Goal: Information Seeking & Learning: Learn about a topic

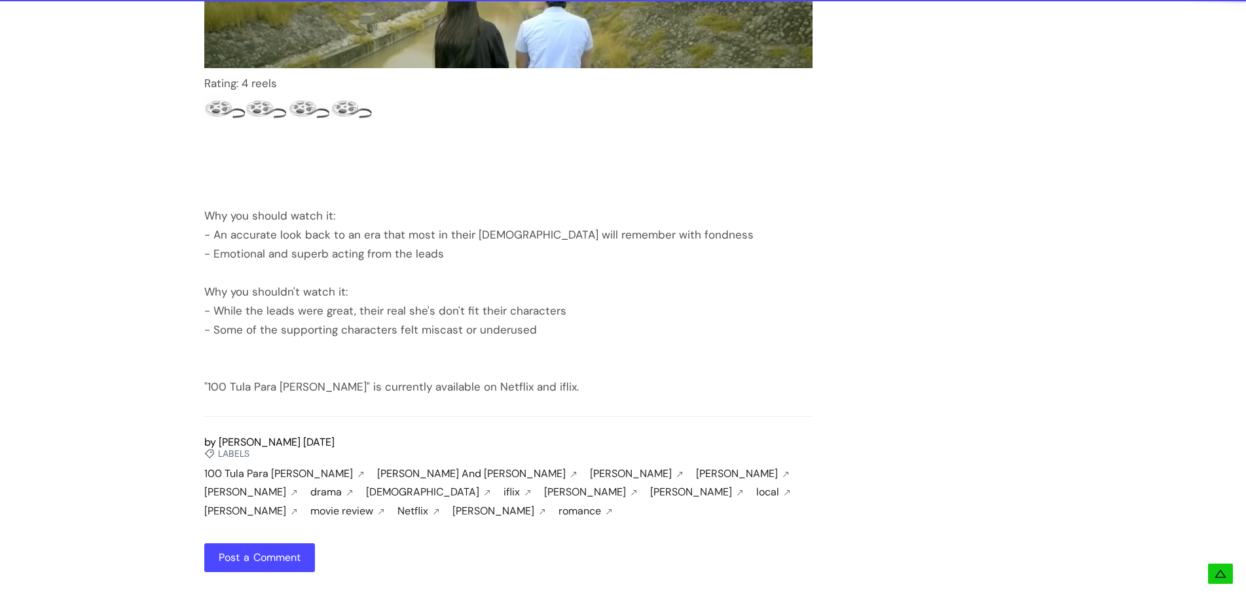
scroll to position [1645, 0]
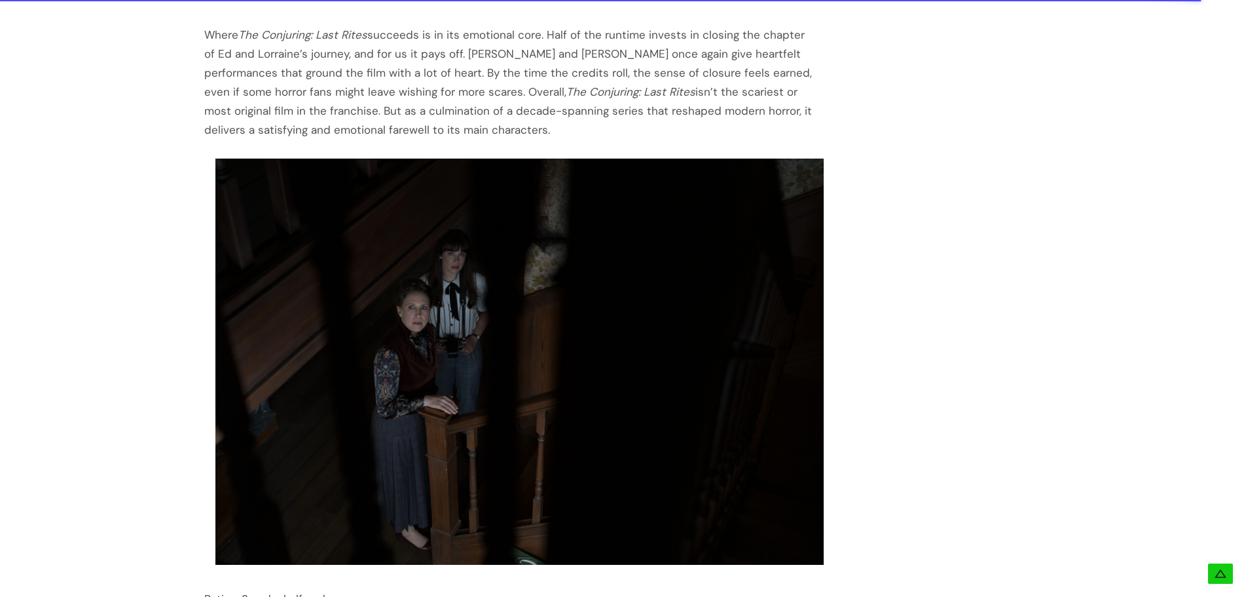
scroll to position [2293, 0]
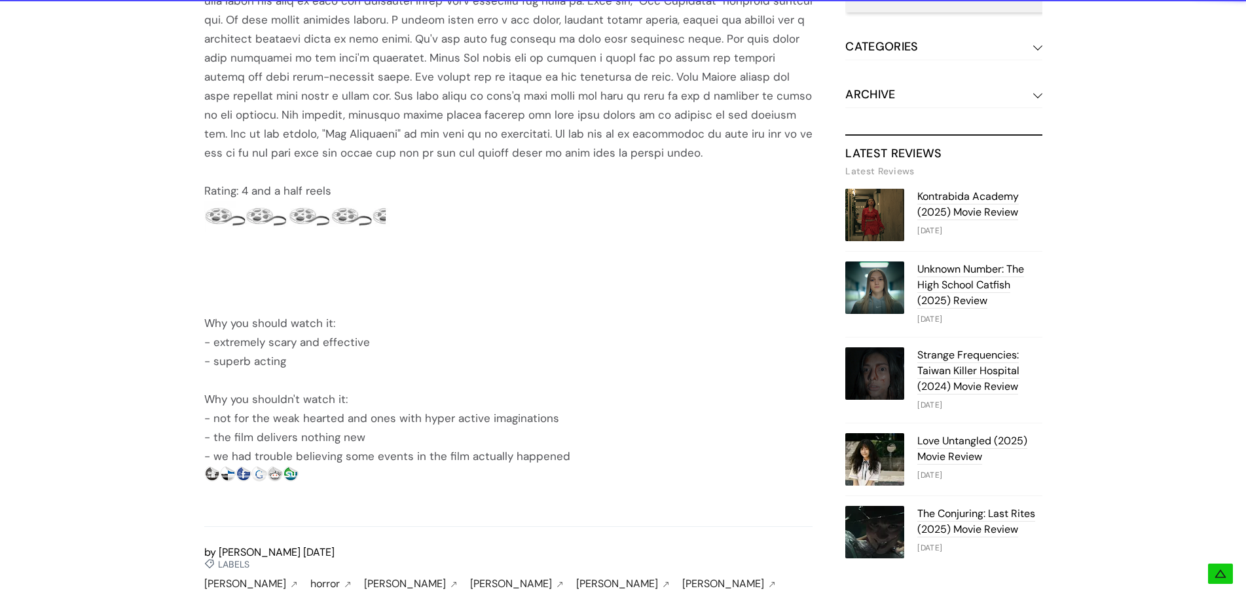
scroll to position [655, 0]
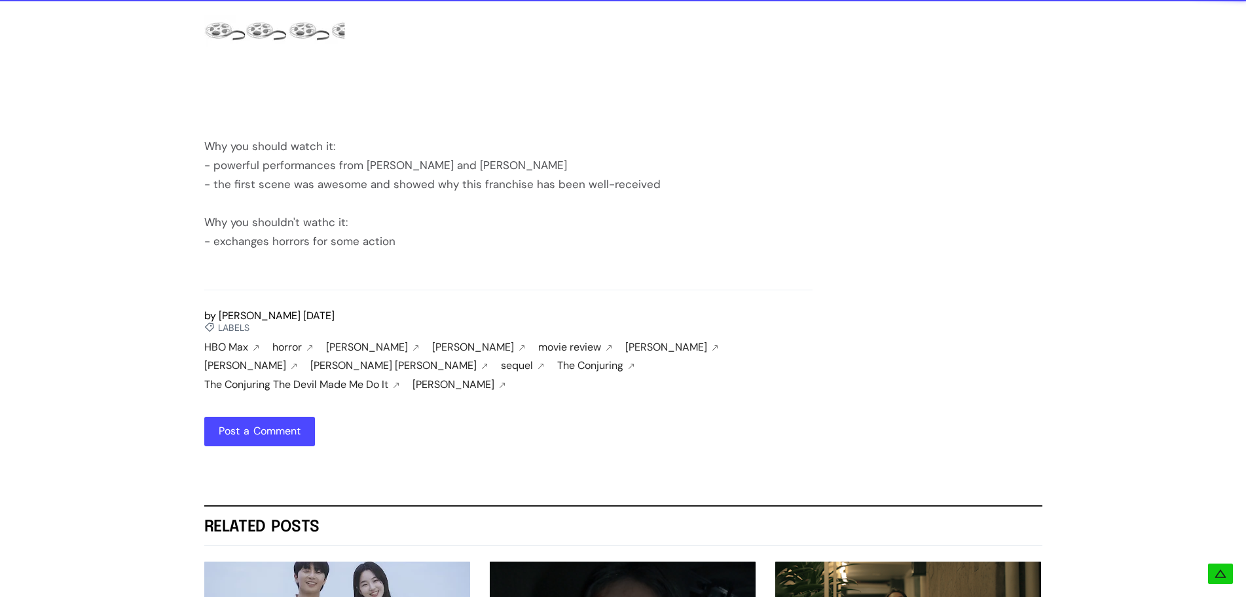
scroll to position [1703, 0]
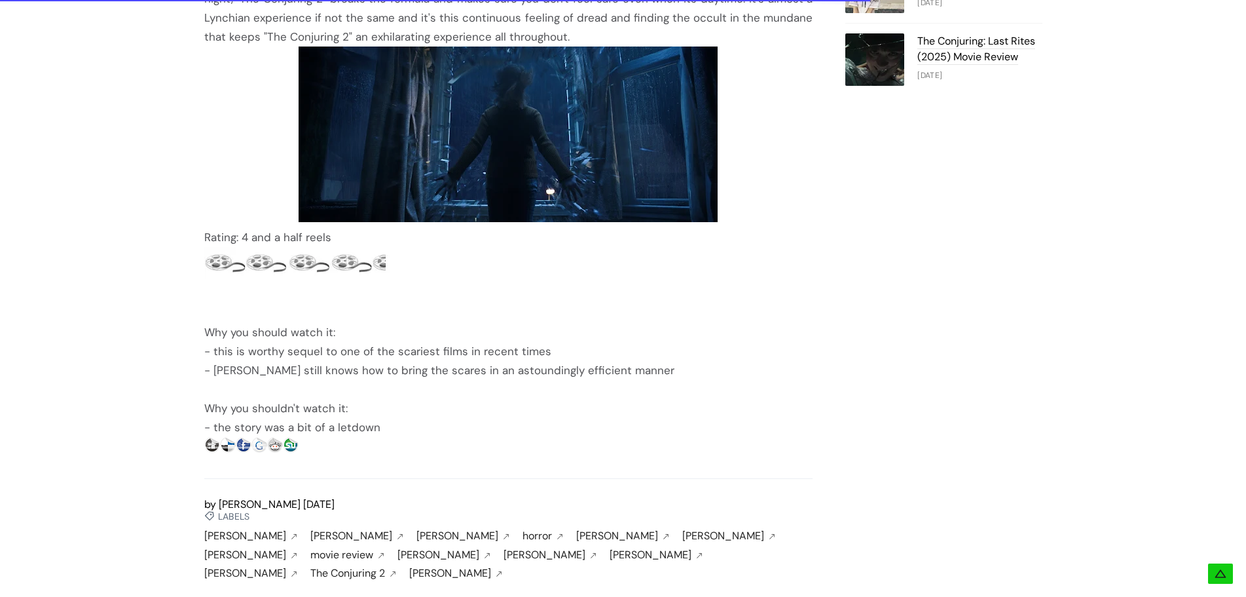
scroll to position [1179, 0]
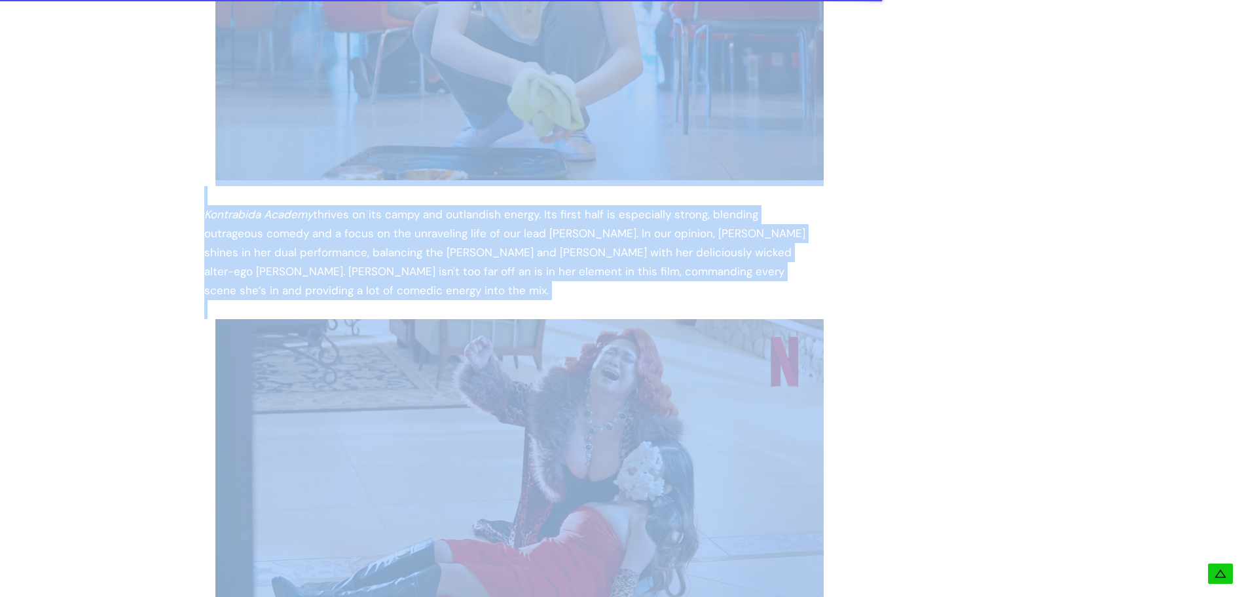
scroll to position [1740, 0]
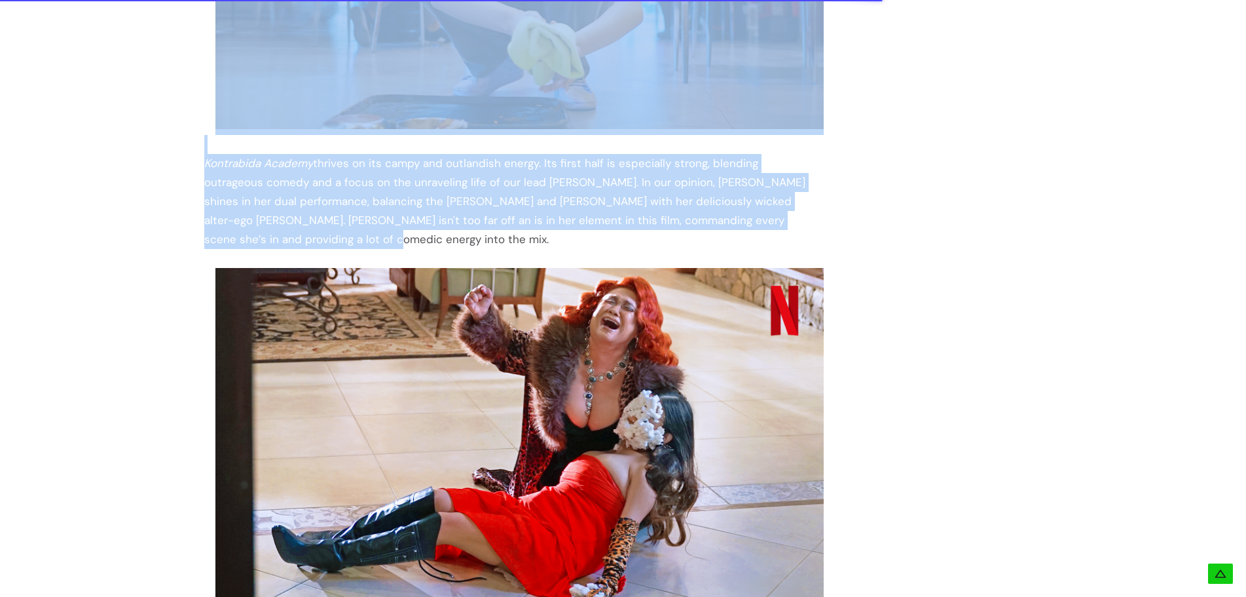
drag, startPoint x: 204, startPoint y: 348, endPoint x: 756, endPoint y: 227, distance: 564.7
copy div "We went into Kontrabida Academy expecting a straightforward comedy, but it surp…"
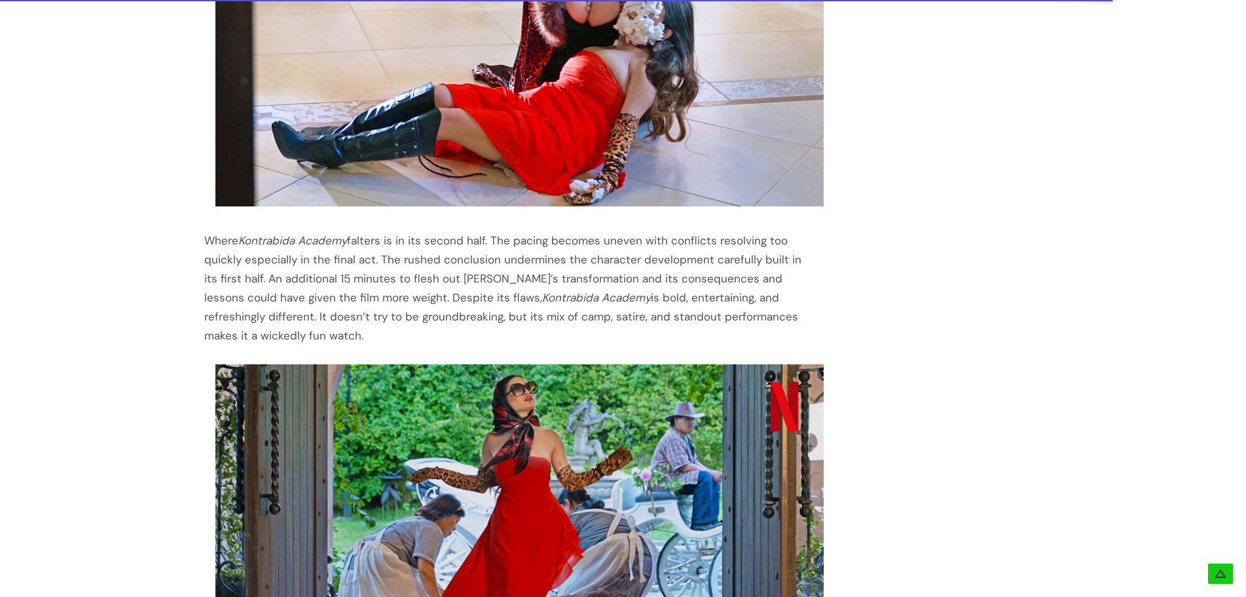
scroll to position [2133, 0]
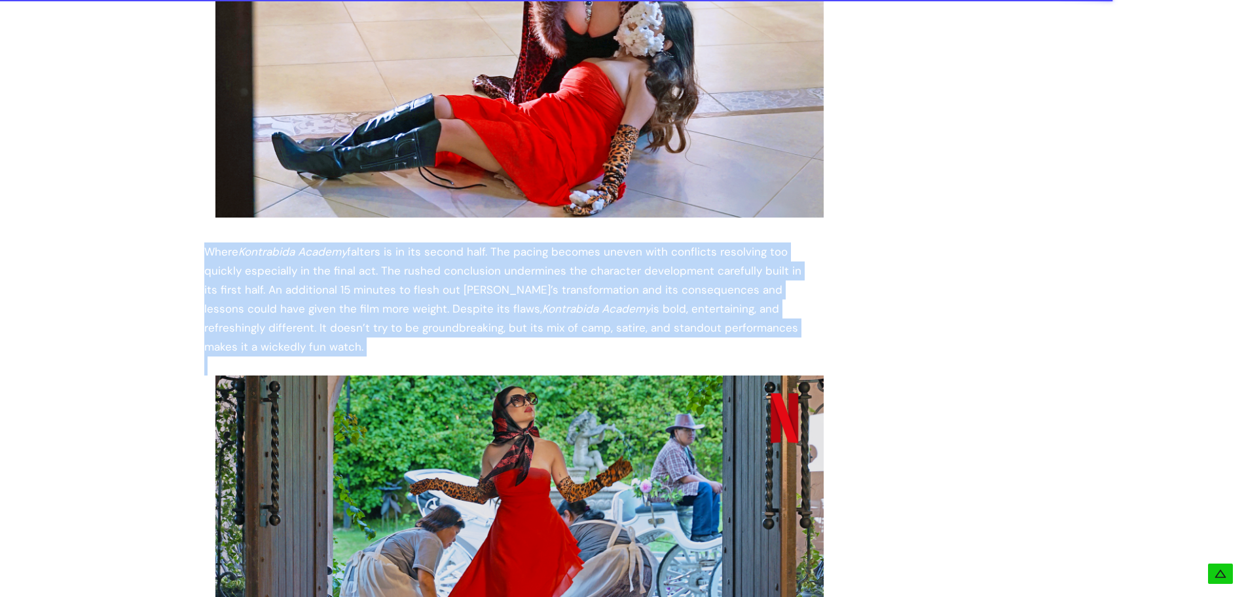
drag, startPoint x: 279, startPoint y: 341, endPoint x: 168, endPoint y: 229, distance: 157.5
copy div "Where Kontrabida Academy falters is in its second half. The pacing becomes unev…"
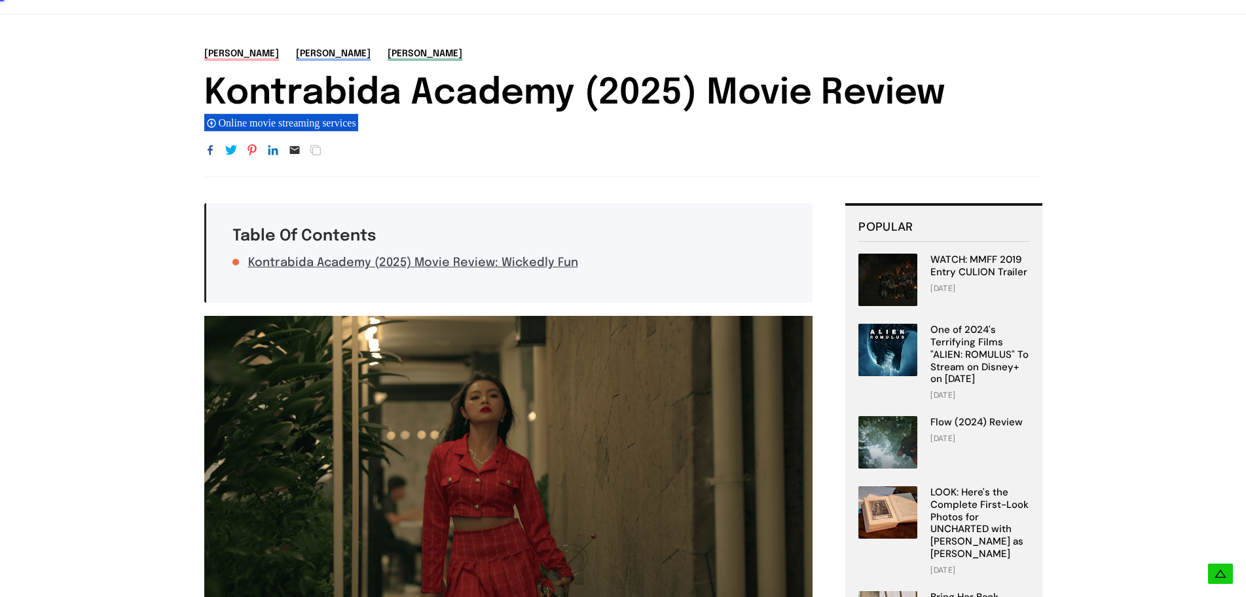
scroll to position [0, 0]
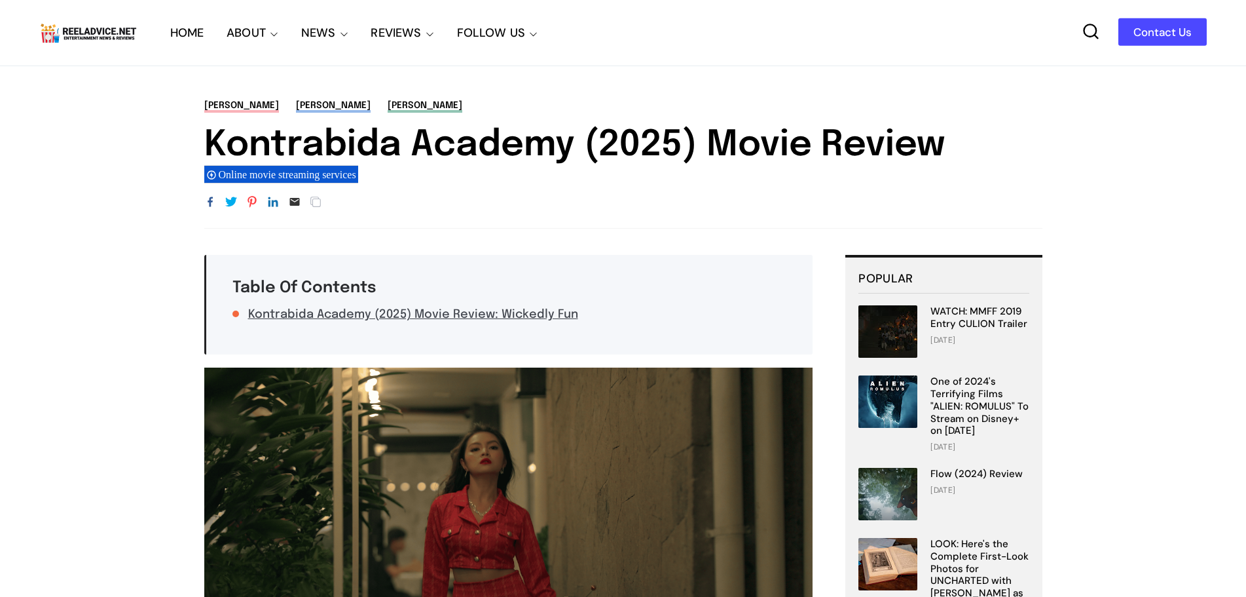
click at [183, 28] on link "HOME" at bounding box center [187, 33] width 34 height 66
